Goal: Information Seeking & Learning: Learn about a topic

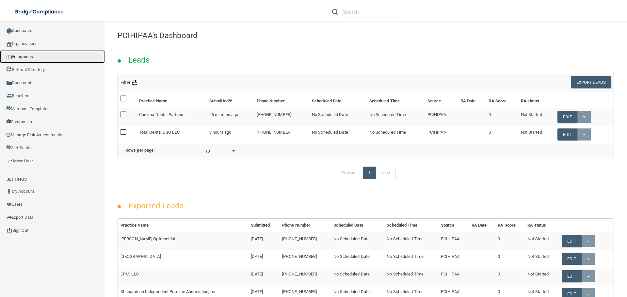
click at [46, 54] on link "Enterprises" at bounding box center [52, 56] width 105 height 13
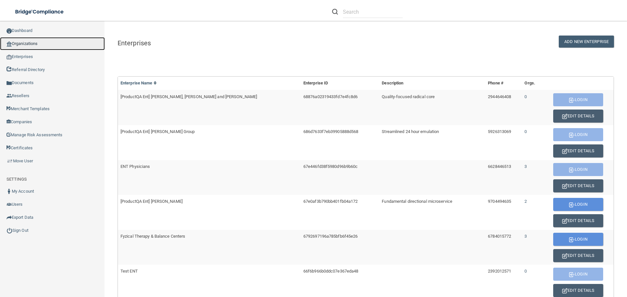
click at [37, 46] on link "Organizations" at bounding box center [52, 43] width 105 height 13
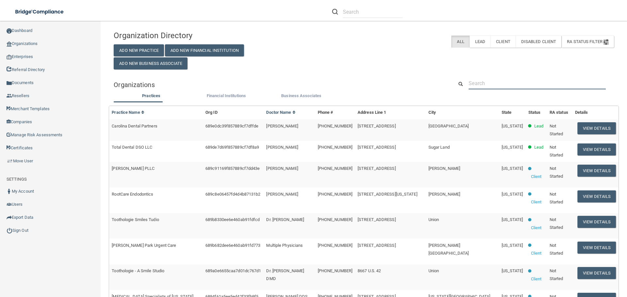
click at [484, 84] on input "text" at bounding box center [537, 83] width 137 height 12
paste input "I-Rise Dental Boutique"
type input "I-Rise Dental Boutique"
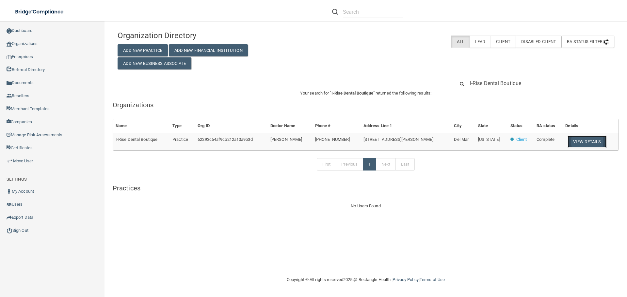
click at [592, 144] on button "View Details" at bounding box center [586, 142] width 39 height 12
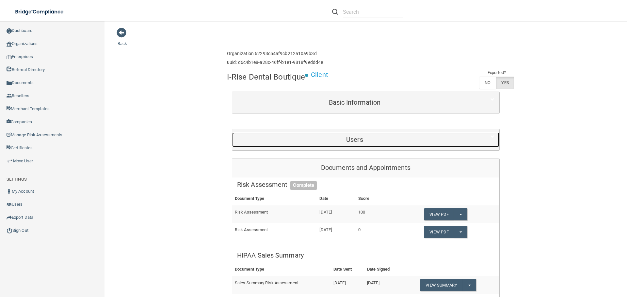
click at [369, 145] on div "Users" at bounding box center [354, 140] width 245 height 15
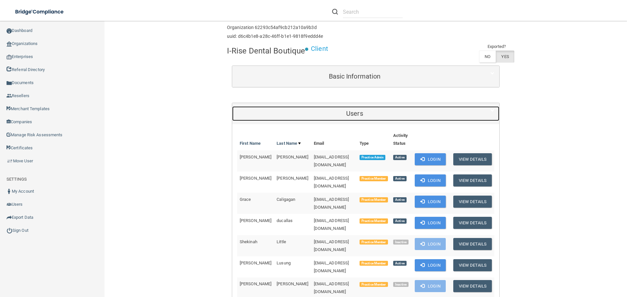
scroll to position [98, 0]
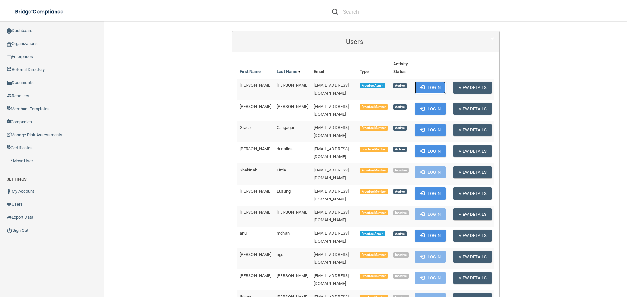
click at [431, 88] on button "Login" at bounding box center [430, 88] width 31 height 12
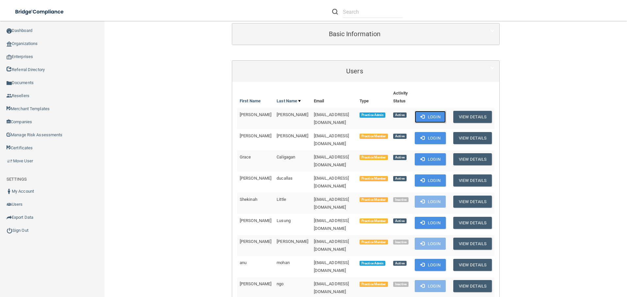
scroll to position [33, 0]
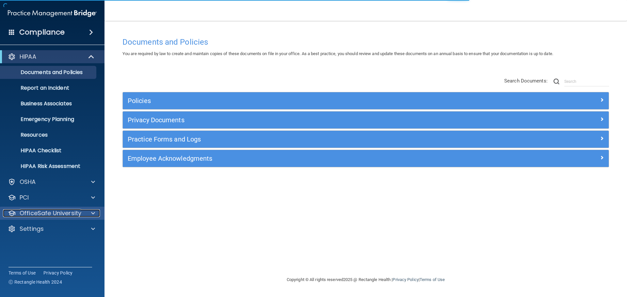
click at [91, 213] on span at bounding box center [93, 214] width 4 height 8
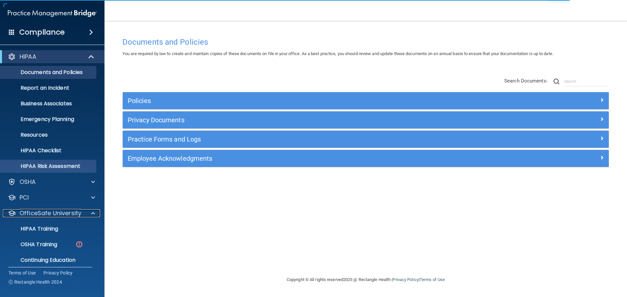
scroll to position [21, 0]
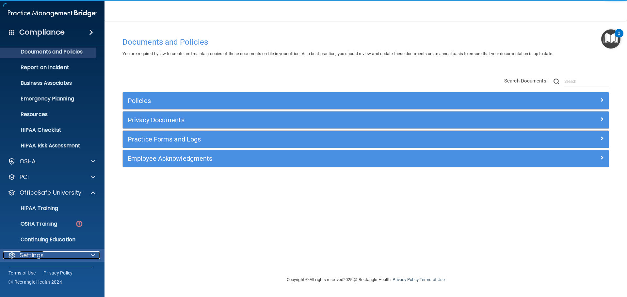
click at [91, 253] on span at bounding box center [93, 256] width 4 height 8
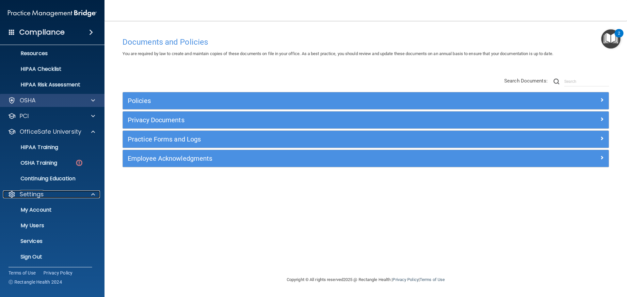
scroll to position [83, 0]
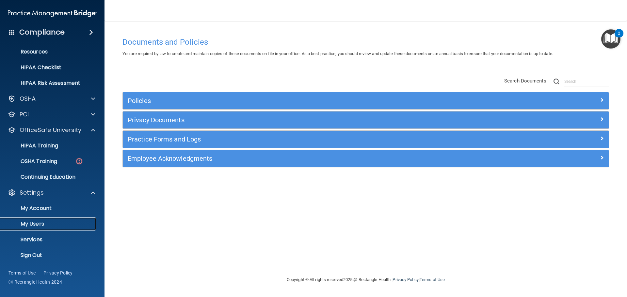
click at [42, 220] on link "My Users" at bounding box center [44, 224] width 103 height 13
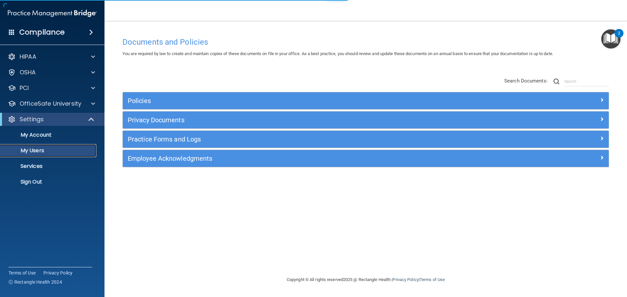
select select "20"
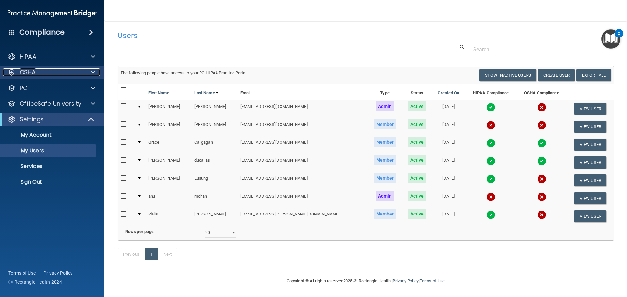
click at [93, 74] on span at bounding box center [93, 73] width 4 height 8
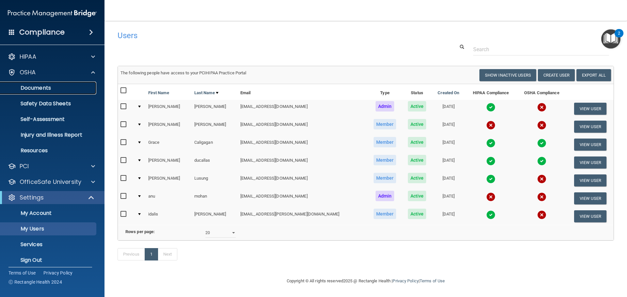
click at [52, 86] on p "Documents" at bounding box center [48, 88] width 89 height 7
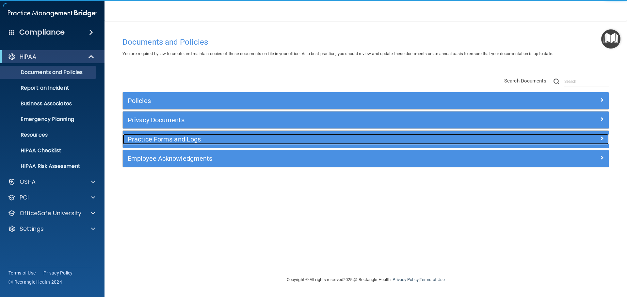
click at [172, 140] on h5 "Practice Forms and Logs" at bounding box center [305, 139] width 355 height 7
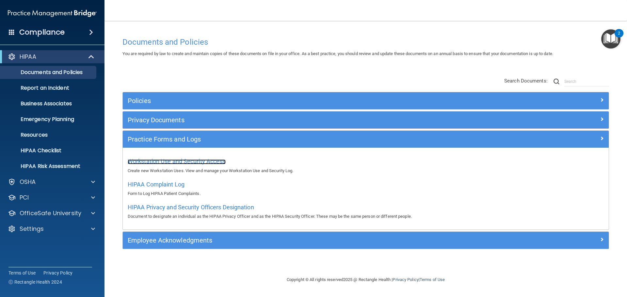
click at [183, 160] on span "Workstation Use and Security Access" at bounding box center [177, 161] width 98 height 7
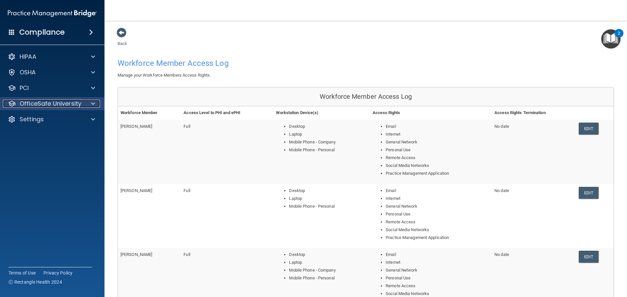
click at [92, 103] on span at bounding box center [93, 104] width 4 height 8
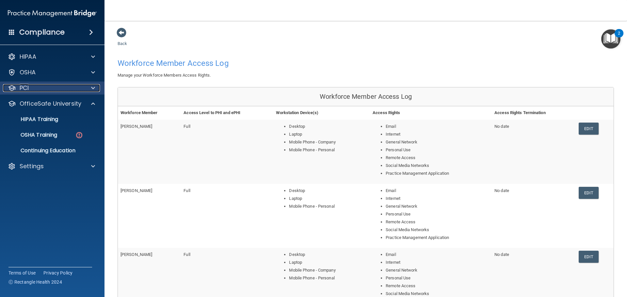
click at [91, 88] on div at bounding box center [92, 88] width 16 height 8
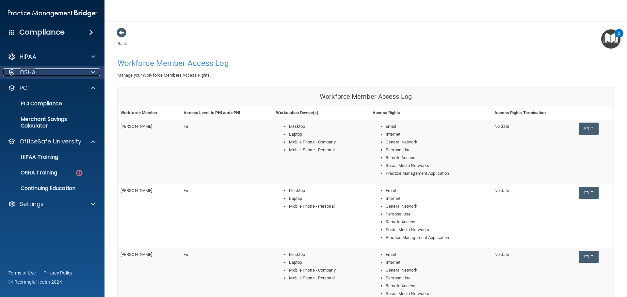
click at [93, 73] on span at bounding box center [93, 73] width 4 height 8
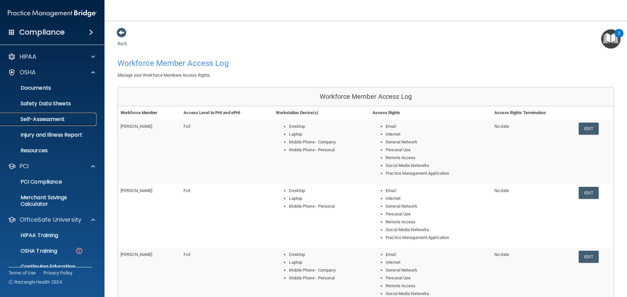
click at [45, 123] on p "Self-Assessment" at bounding box center [48, 119] width 89 height 7
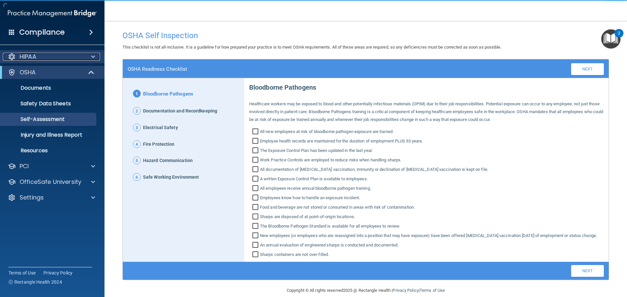
click at [91, 54] on div at bounding box center [92, 57] width 16 height 8
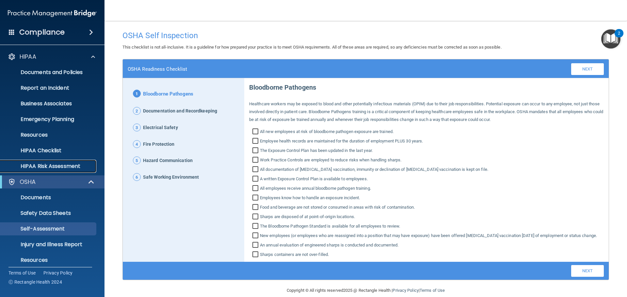
click at [51, 168] on p "HIPAA Risk Assessment" at bounding box center [48, 166] width 89 height 7
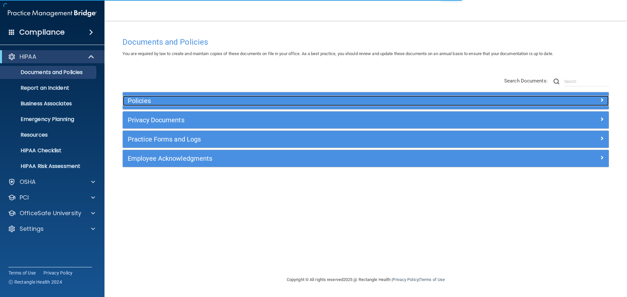
click at [196, 97] on div "Policies" at bounding box center [305, 101] width 364 height 10
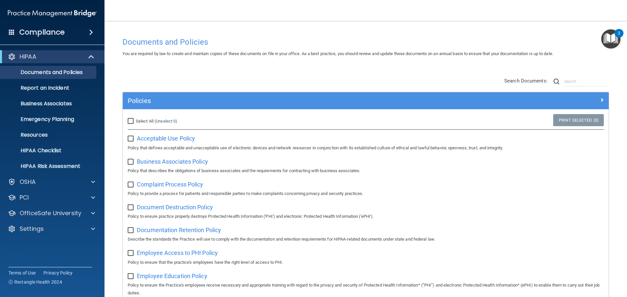
click at [129, 121] on input "Select All (Unselect 0) Unselect All" at bounding box center [132, 121] width 8 height 5
checkbox input "true"
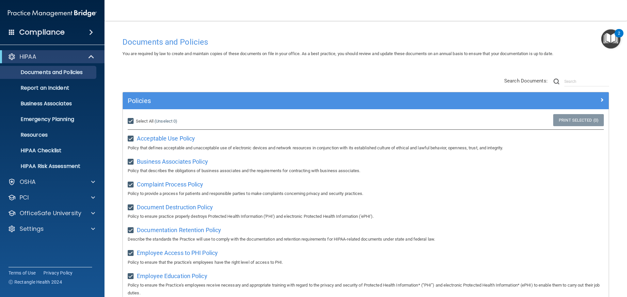
checkbox input "true"
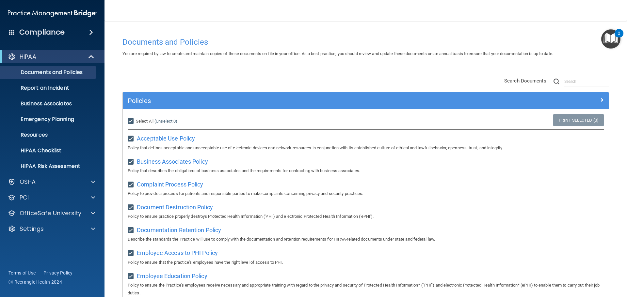
checkbox input "true"
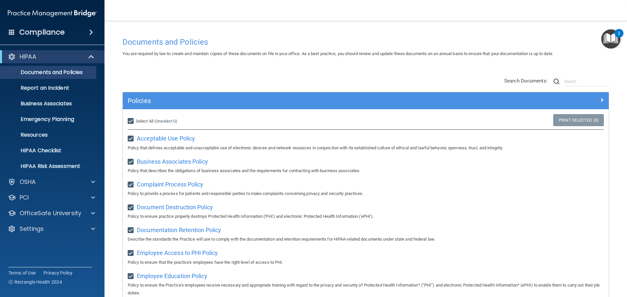
checkbox input "true"
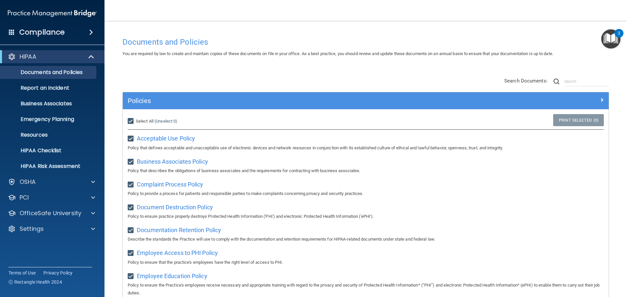
checkbox input "true"
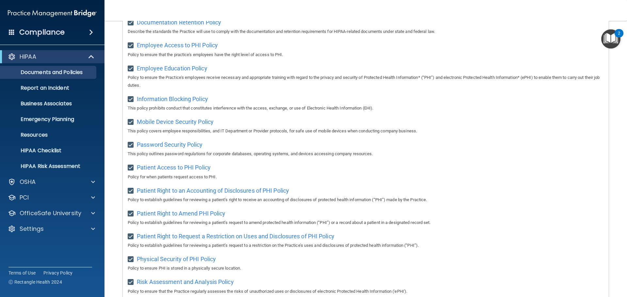
scroll to position [77, 0]
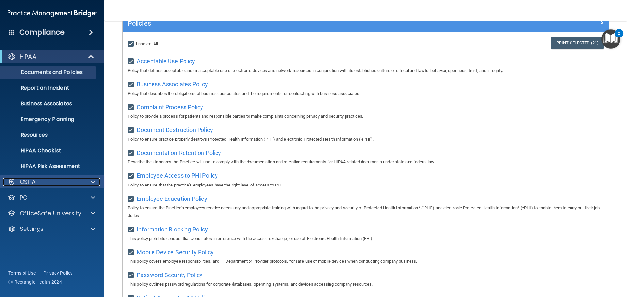
click at [88, 180] on div at bounding box center [92, 182] width 16 height 8
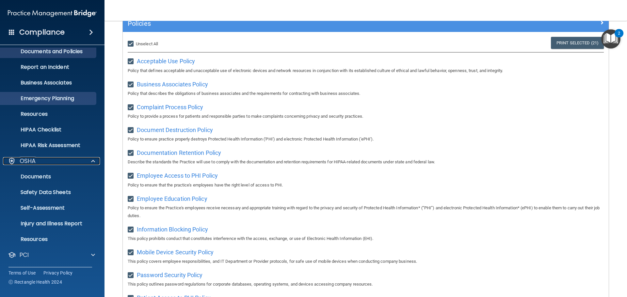
scroll to position [33, 0]
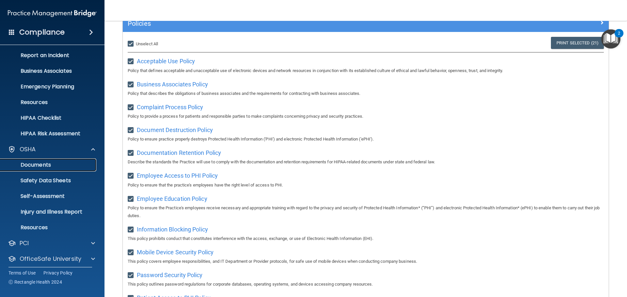
click at [37, 166] on p "Documents" at bounding box center [48, 165] width 89 height 7
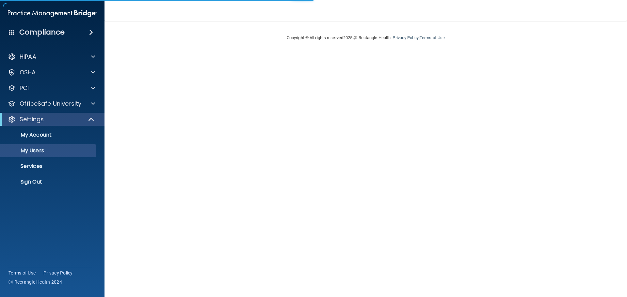
select select "20"
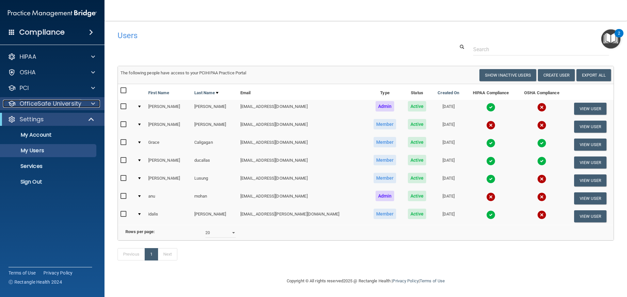
click at [62, 106] on p "OfficeSafe University" at bounding box center [51, 104] width 62 height 8
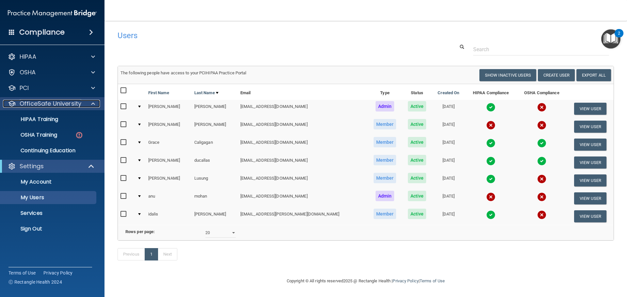
click at [95, 104] on div at bounding box center [92, 104] width 16 height 8
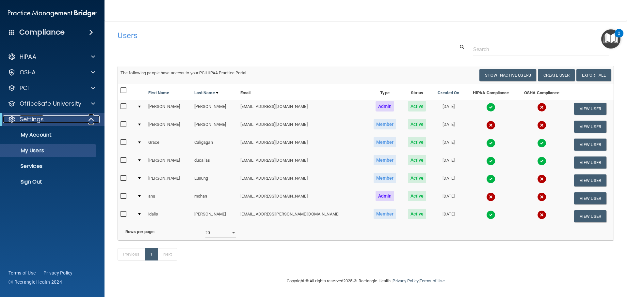
click at [89, 120] on span at bounding box center [92, 120] width 6 height 8
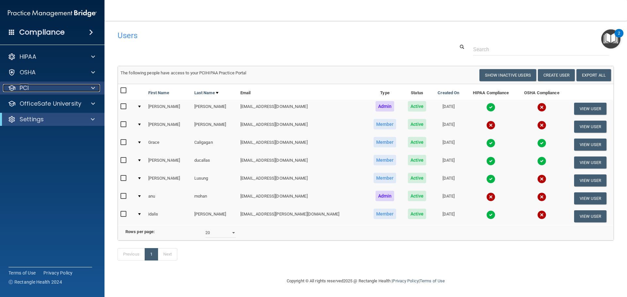
click at [92, 86] on span at bounding box center [93, 88] width 4 height 8
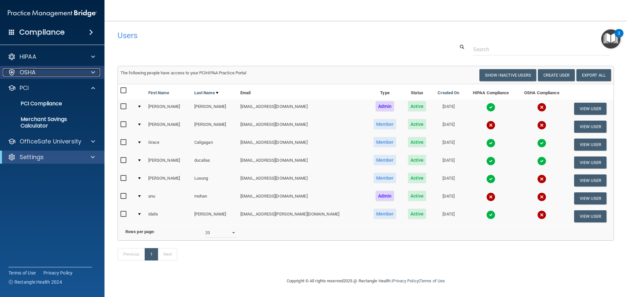
click at [93, 75] on span at bounding box center [93, 73] width 4 height 8
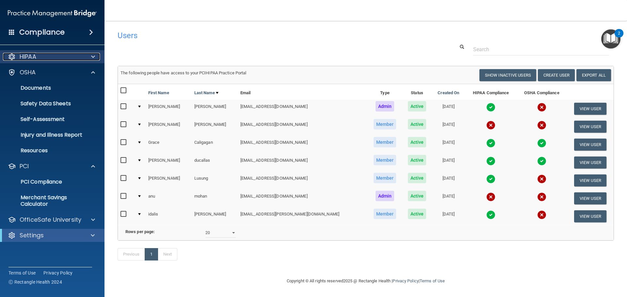
click at [95, 56] on span at bounding box center [93, 57] width 4 height 8
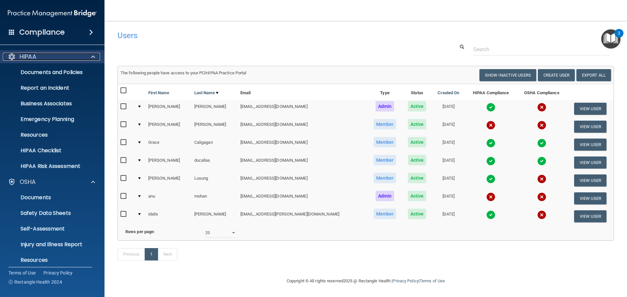
click at [93, 58] on span at bounding box center [93, 57] width 4 height 8
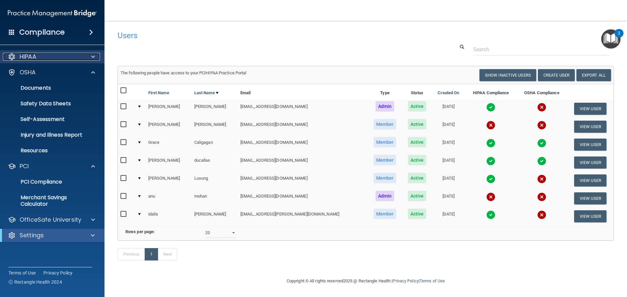
click at [93, 58] on span at bounding box center [93, 57] width 4 height 8
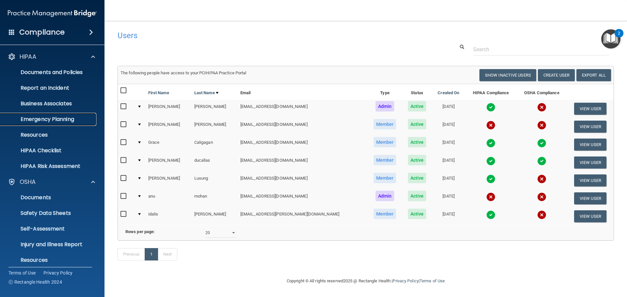
click at [62, 120] on p "Emergency Planning" at bounding box center [48, 119] width 89 height 7
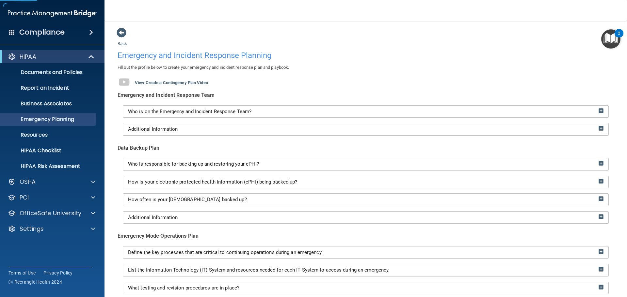
click at [225, 108] on div "Who is on the Emergency and Incident Response Team?" at bounding box center [365, 112] width 485 height 12
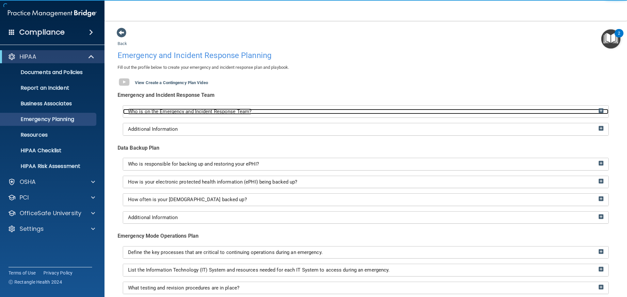
click at [253, 112] on div "Who is on the Emergency and Incident Response Team?" at bounding box center [365, 112] width 485 height 6
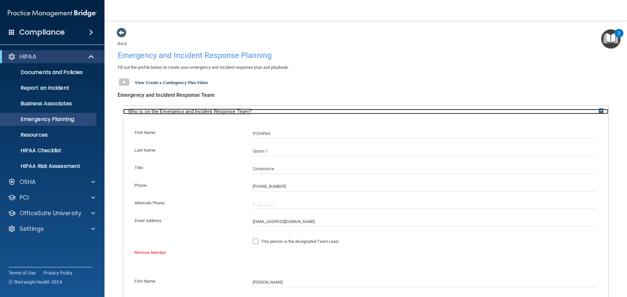
scroll to position [33, 0]
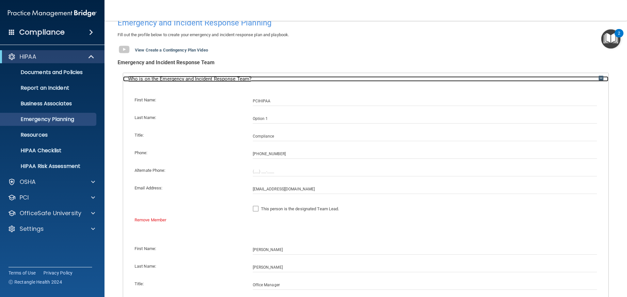
click at [275, 78] on div "Who is on the Emergency and Incident Response Team?" at bounding box center [365, 79] width 485 height 6
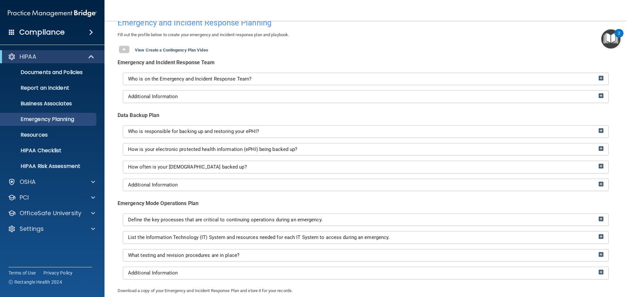
click at [220, 100] on div "Additional Information" at bounding box center [365, 97] width 485 height 12
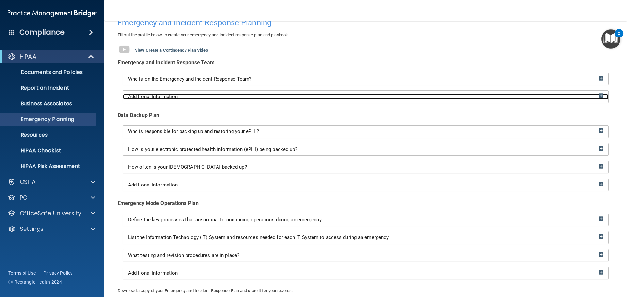
click at [220, 98] on div "Additional Information" at bounding box center [365, 97] width 485 height 6
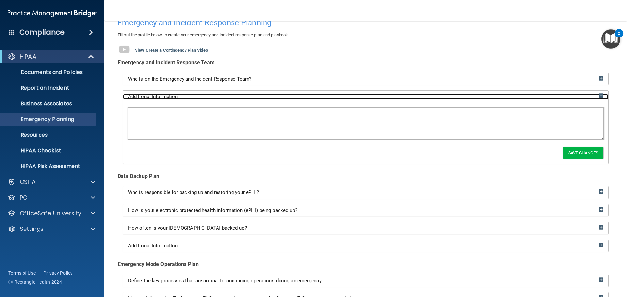
click at [221, 98] on div "Additional Information" at bounding box center [365, 97] width 485 height 6
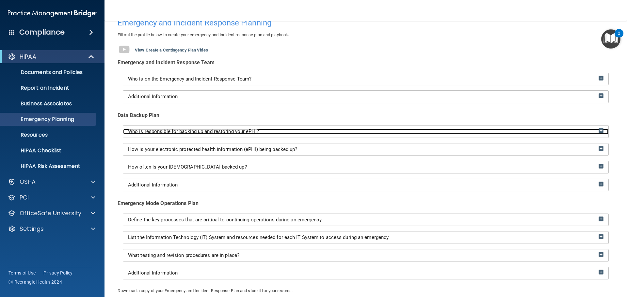
click at [241, 132] on span "Who is responsible for backing up and restoring your ePHI?" at bounding box center [193, 132] width 131 height 6
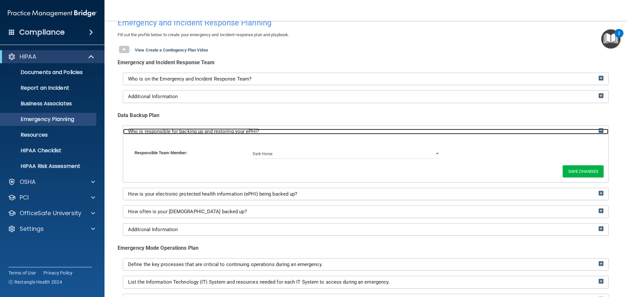
click at [240, 131] on span "Who is responsible for backing up and restoring your ePHI?" at bounding box center [193, 132] width 131 height 6
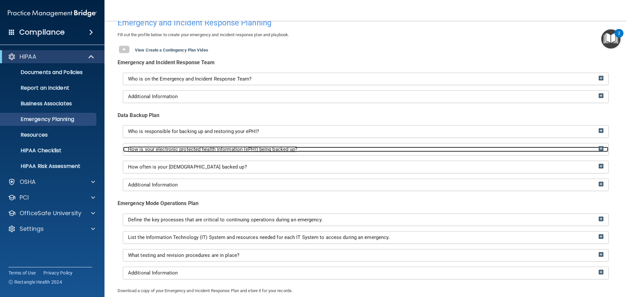
click at [247, 151] on span "How is your electronic protected health information (ePHI) being backed up?" at bounding box center [212, 150] width 169 height 6
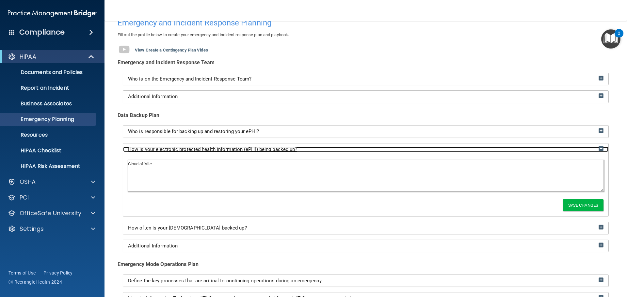
click at [247, 151] on span "How is your electronic protected health information (ePHI) being backed up?" at bounding box center [212, 150] width 169 height 6
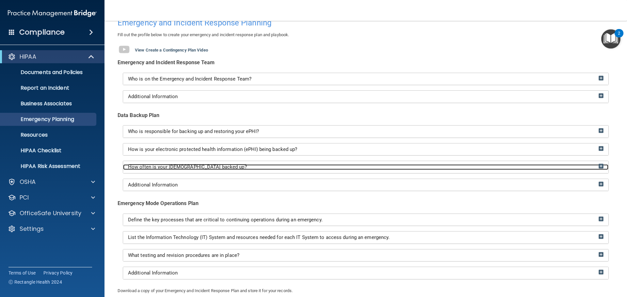
click at [239, 169] on div "How often is your ePHI backed up?" at bounding box center [365, 168] width 485 height 6
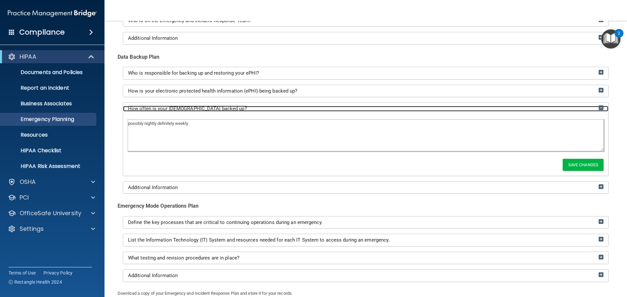
scroll to position [98, 0]
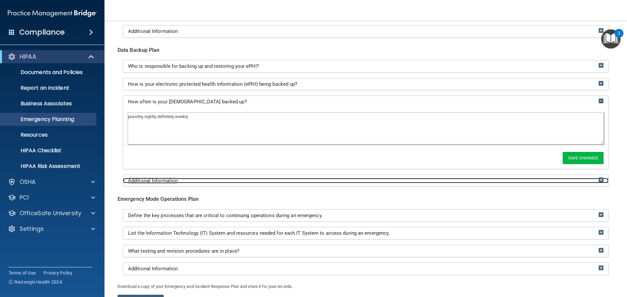
click at [222, 184] on div "Additional Information" at bounding box center [365, 181] width 485 height 6
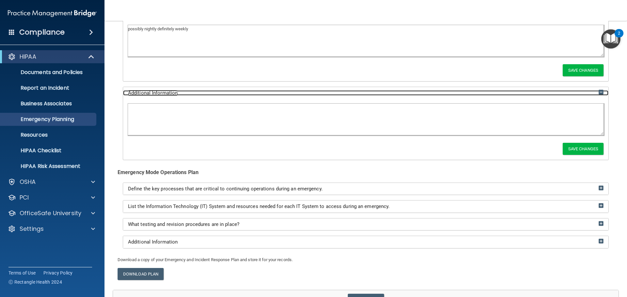
scroll to position [225, 0]
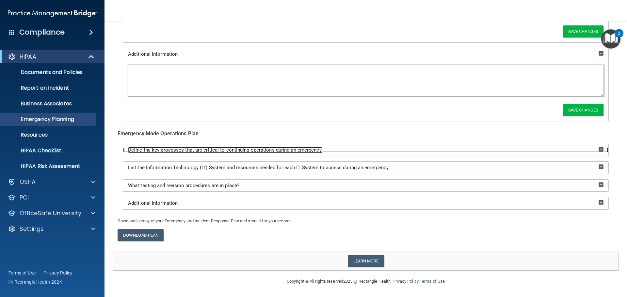
click at [256, 152] on span "Define the key processes that are critical to continuing operations during an e…" at bounding box center [225, 150] width 195 height 6
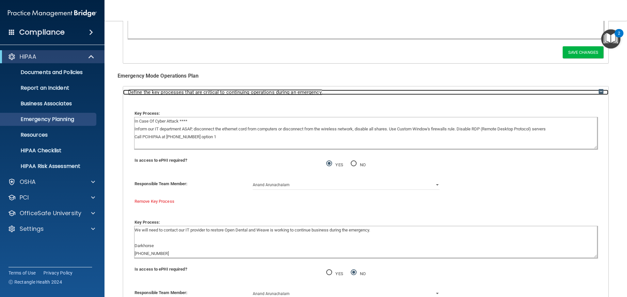
scroll to position [290, 0]
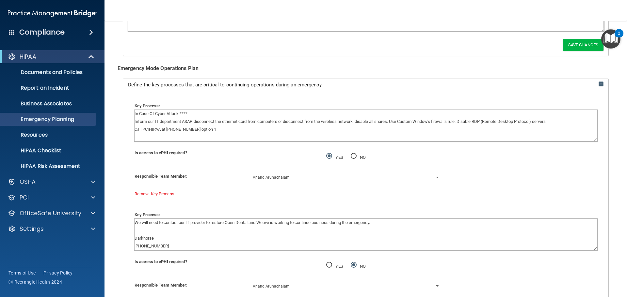
click at [302, 88] on div "Define the key processes that are critical to continuing operations during an e…" at bounding box center [365, 85] width 485 height 12
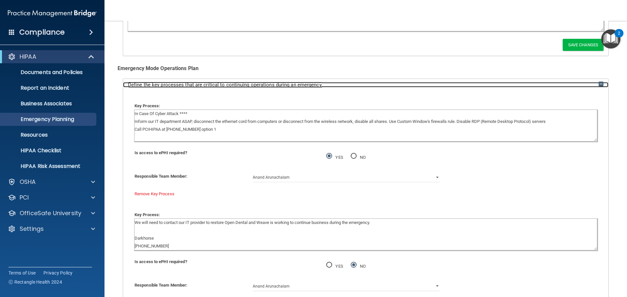
click at [302, 86] on span "Define the key processes that are critical to continuing operations during an e…" at bounding box center [225, 85] width 195 height 6
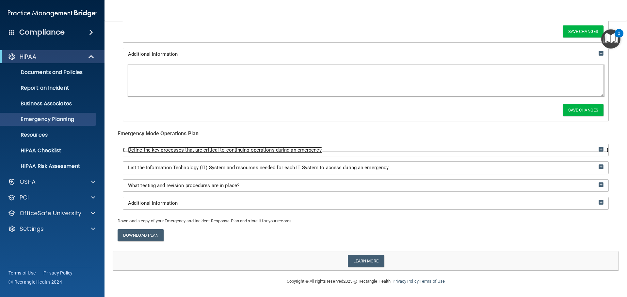
scroll to position [225, 0]
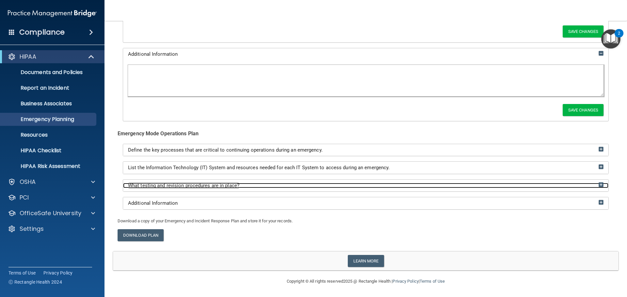
click at [276, 183] on div "What testing and revision procedures are in place?" at bounding box center [365, 186] width 485 height 6
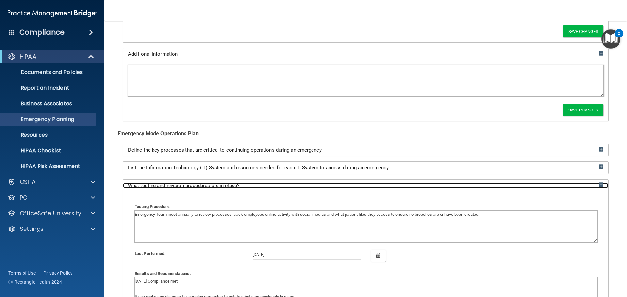
click at [276, 183] on div "What testing and revision procedures are in place?" at bounding box center [365, 186] width 485 height 6
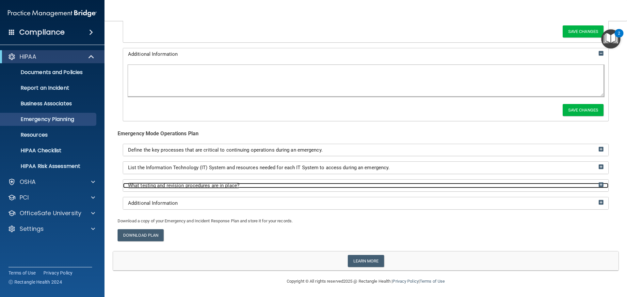
scroll to position [127, 0]
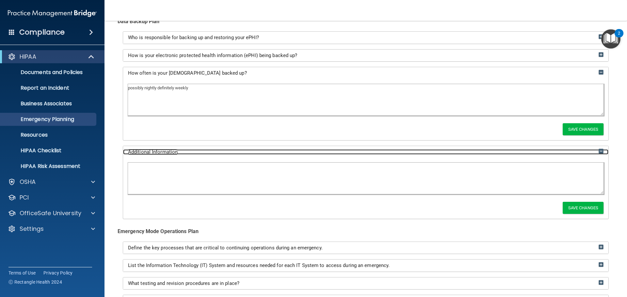
click at [291, 152] on div "Additional Information" at bounding box center [365, 153] width 485 height 6
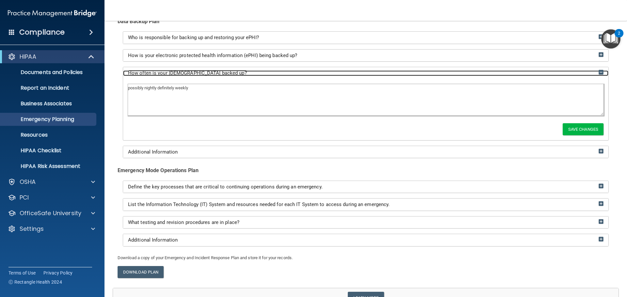
click at [270, 71] on div "How often is your ePHI backed up?" at bounding box center [365, 74] width 485 height 6
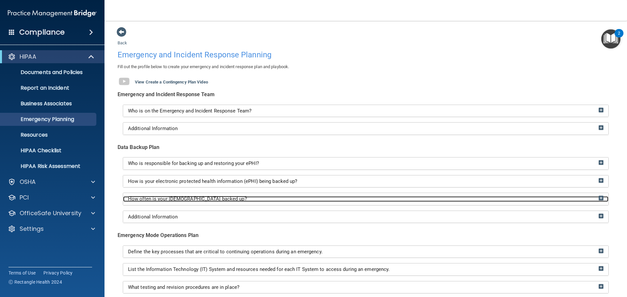
scroll to position [0, 0]
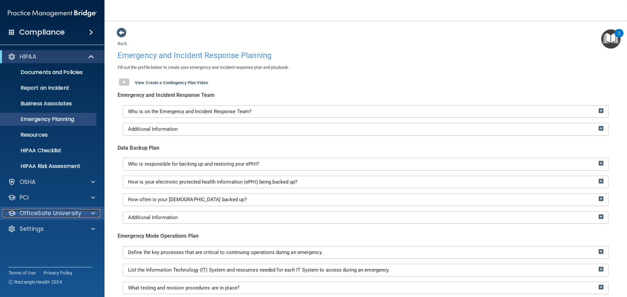
click at [93, 212] on span at bounding box center [93, 214] width 4 height 8
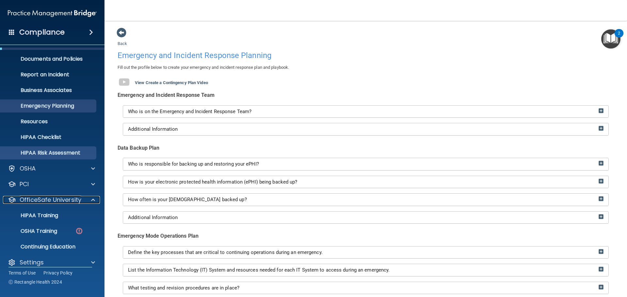
scroll to position [21, 0]
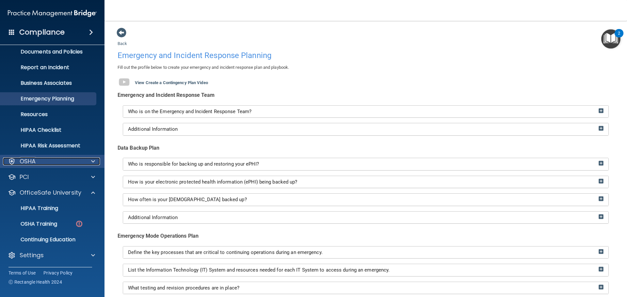
click at [90, 164] on div at bounding box center [92, 162] width 16 height 8
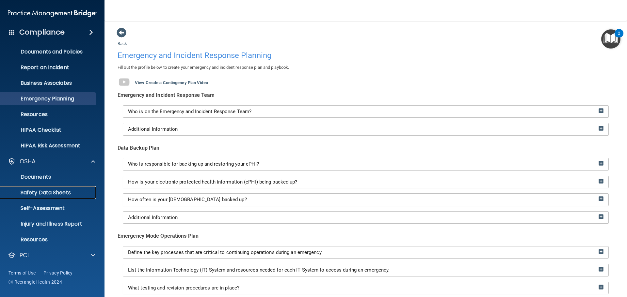
click at [59, 192] on p "Safety Data Sheets" at bounding box center [48, 193] width 89 height 7
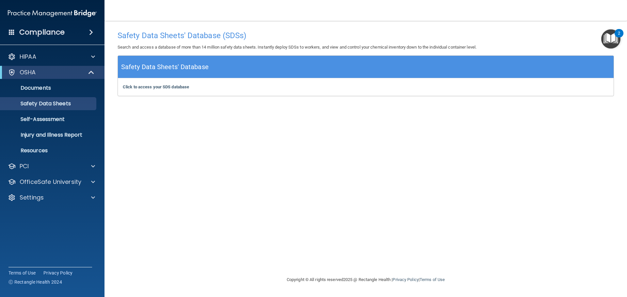
click at [159, 90] on div "Click to access your SDS database Click to access your SDS database" at bounding box center [366, 87] width 496 height 18
click at [159, 88] on b "Click to access your SDS database" at bounding box center [156, 87] width 66 height 5
click at [69, 117] on p "Self-Assessment" at bounding box center [48, 119] width 89 height 7
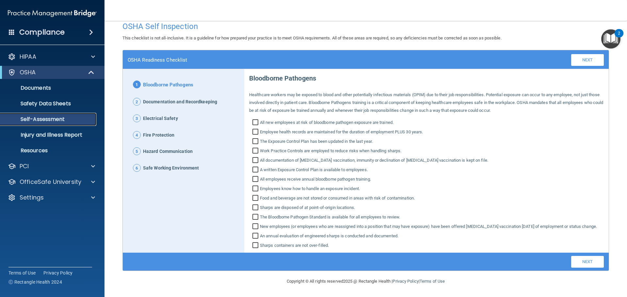
scroll to position [17, 0]
click at [90, 53] on div "HIPAA" at bounding box center [52, 56] width 105 height 13
click at [92, 57] on span at bounding box center [93, 57] width 4 height 8
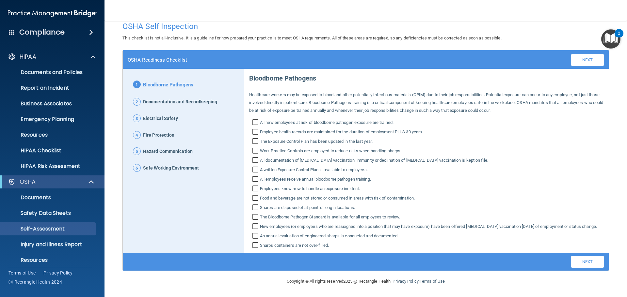
click at [138, 148] on span "5" at bounding box center [137, 152] width 8 height 8
click at [86, 183] on div at bounding box center [92, 182] width 16 height 8
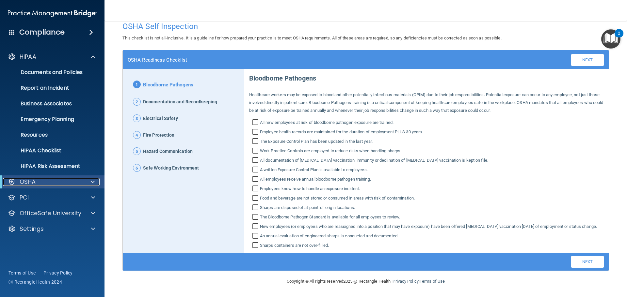
click at [47, 182] on div "OSHA" at bounding box center [43, 182] width 81 height 8
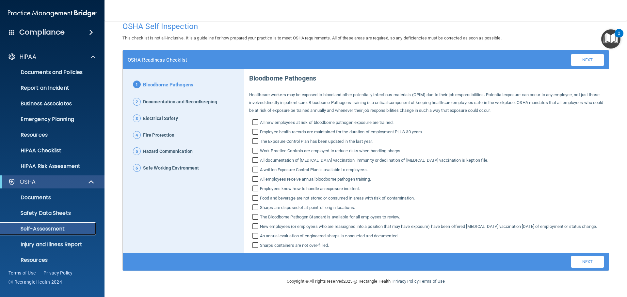
click at [49, 231] on p "Self-Assessment" at bounding box center [48, 229] width 89 height 7
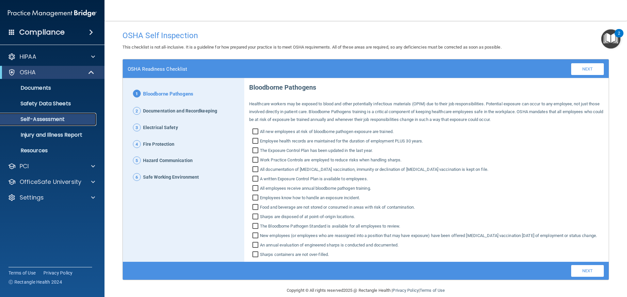
click at [50, 118] on p "Self-Assessment" at bounding box center [48, 119] width 89 height 7
click at [94, 72] on span at bounding box center [92, 73] width 6 height 8
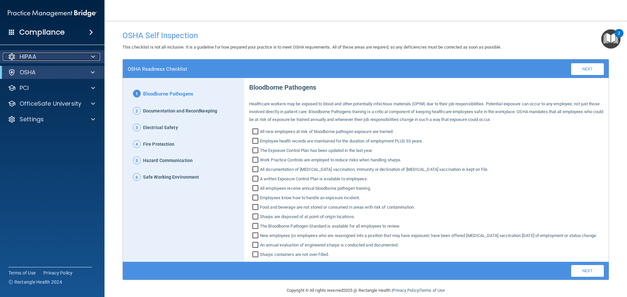
click at [88, 58] on div at bounding box center [92, 57] width 16 height 8
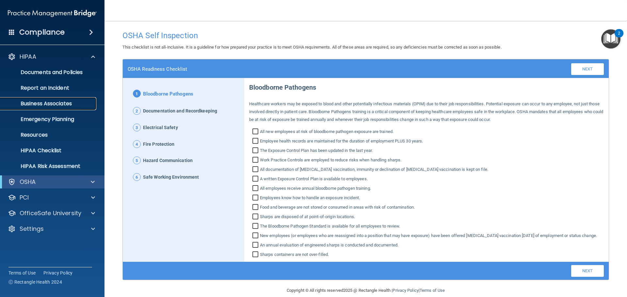
click at [55, 102] on p "Business Associates" at bounding box center [48, 104] width 89 height 7
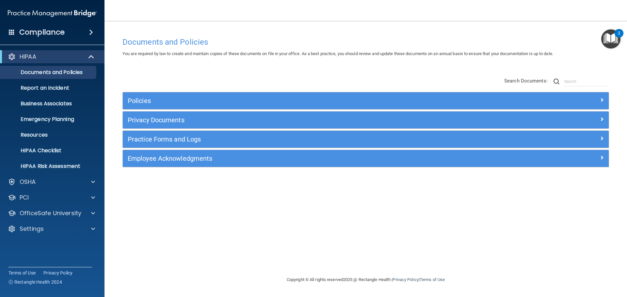
click at [610, 38] on img "Open Resource Center, 2 new notifications" at bounding box center [610, 38] width 19 height 19
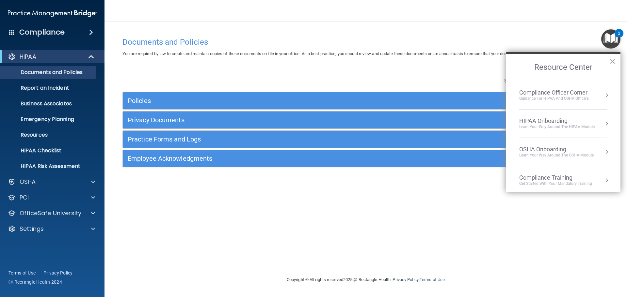
click at [569, 92] on div "Compliance Officer Corner" at bounding box center [554, 92] width 70 height 7
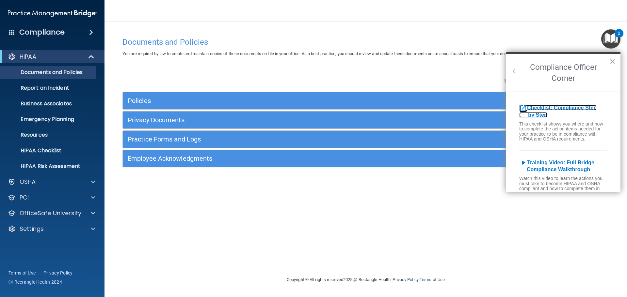
click at [558, 109] on b "Checklist: Compliance Step by Step" at bounding box center [557, 111] width 77 height 13
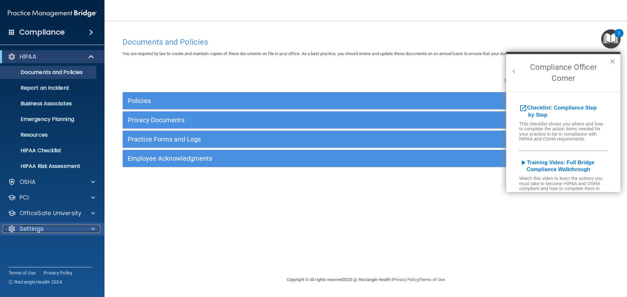
click at [89, 228] on div at bounding box center [92, 229] width 16 height 8
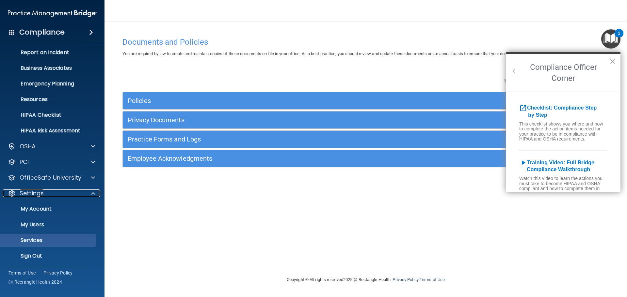
scroll to position [36, 0]
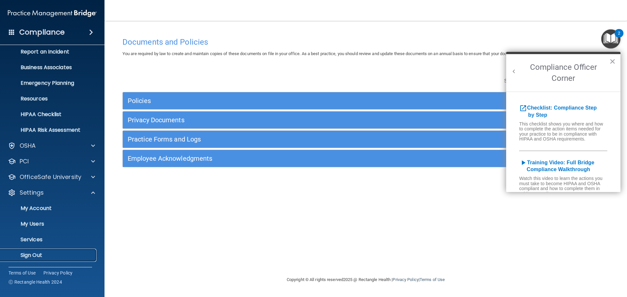
click at [37, 257] on p "Sign Out" at bounding box center [48, 255] width 89 height 7
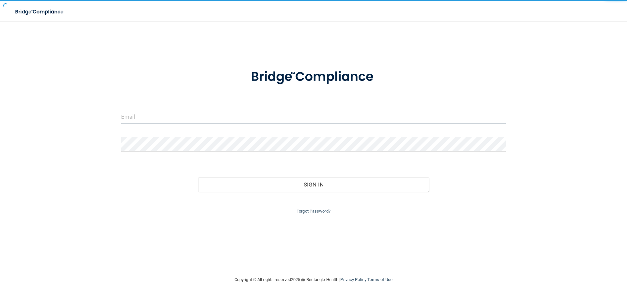
type input "[EMAIL_ADDRESS][DOMAIN_NAME]"
